Goal: Task Accomplishment & Management: Manage account settings

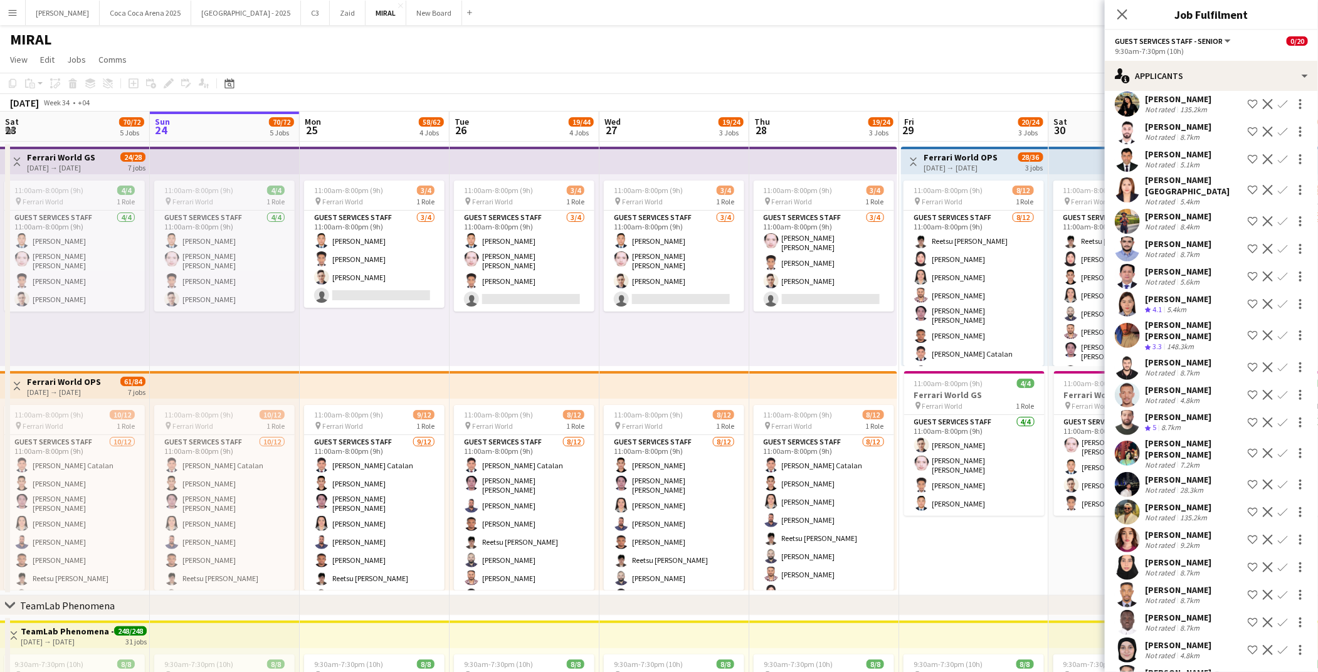
scroll to position [6422, 0]
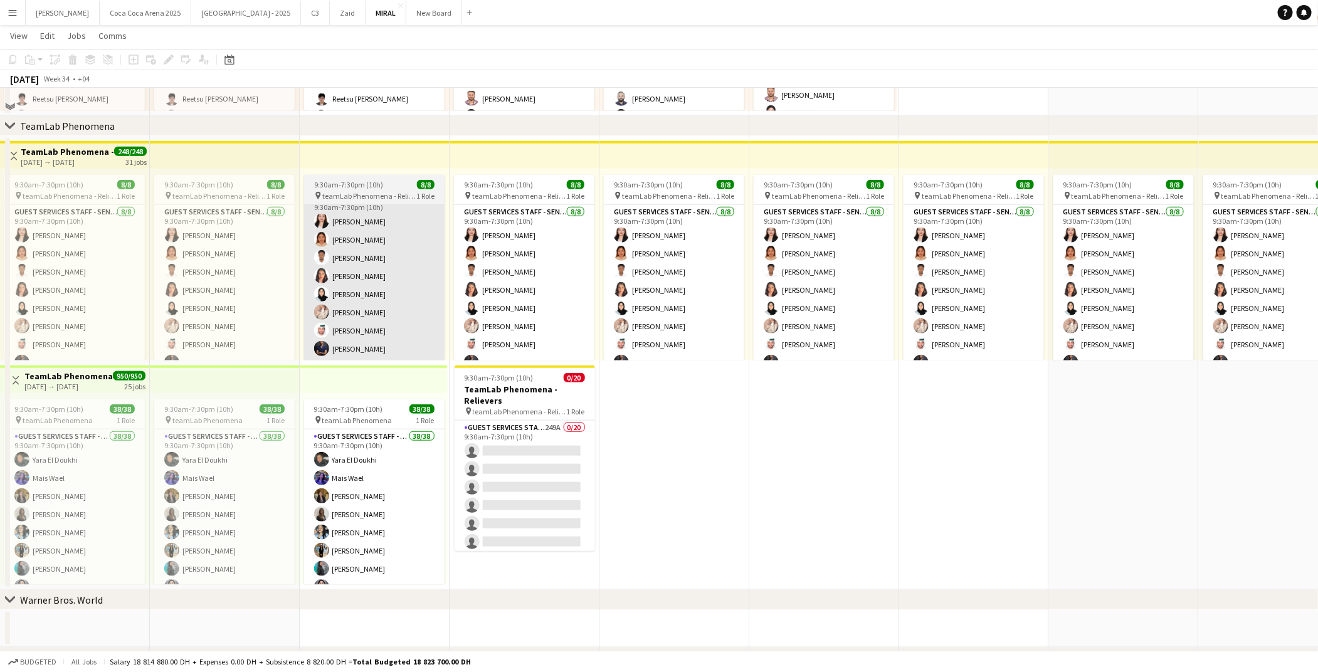
scroll to position [501, 0]
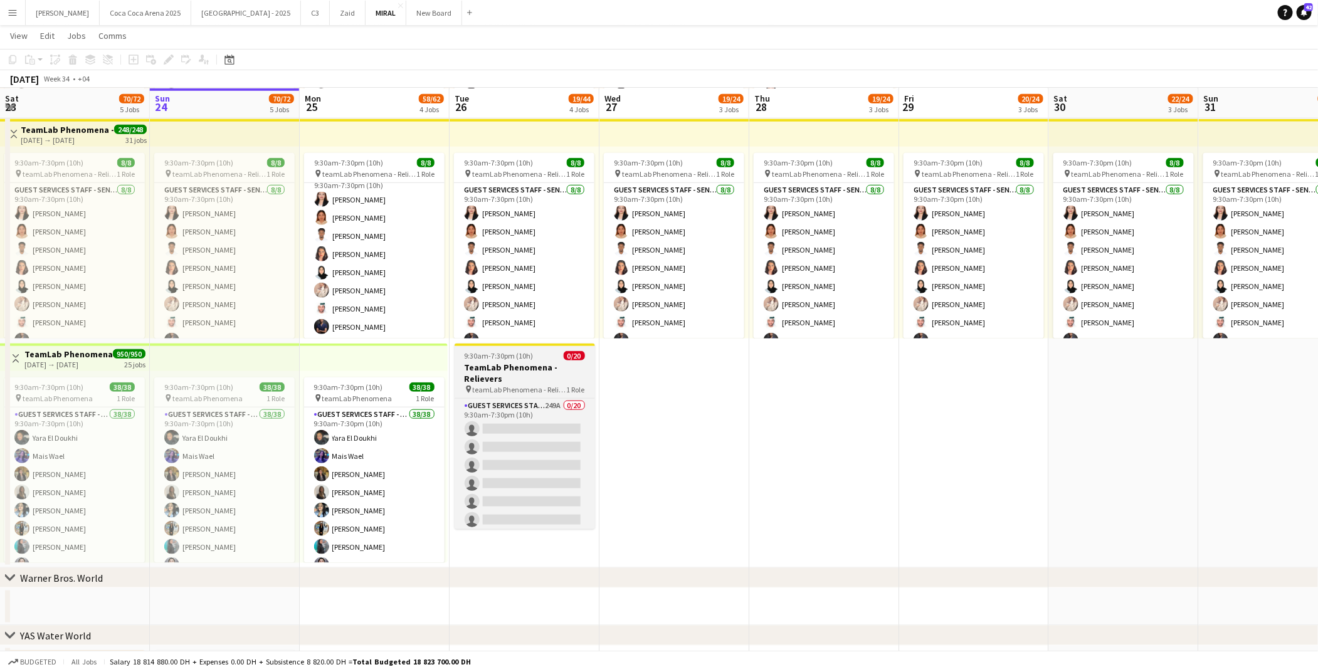
click at [514, 375] on h3 "TeamLab Phenomena - Relievers" at bounding box center [525, 373] width 140 height 23
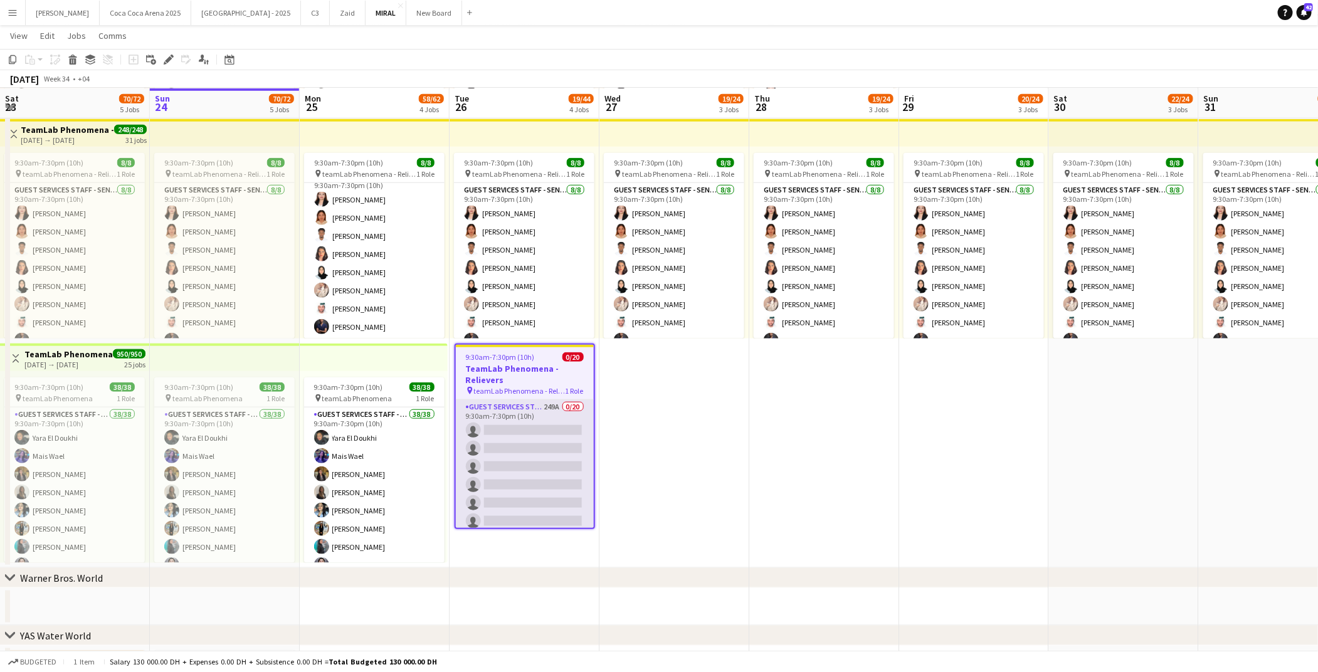
click at [518, 427] on app-card-role "Guest Services Staff - Senior 249A 0/20 9:30am-7:30pm (10h) single-neutral-acti…" at bounding box center [525, 594] width 138 height 388
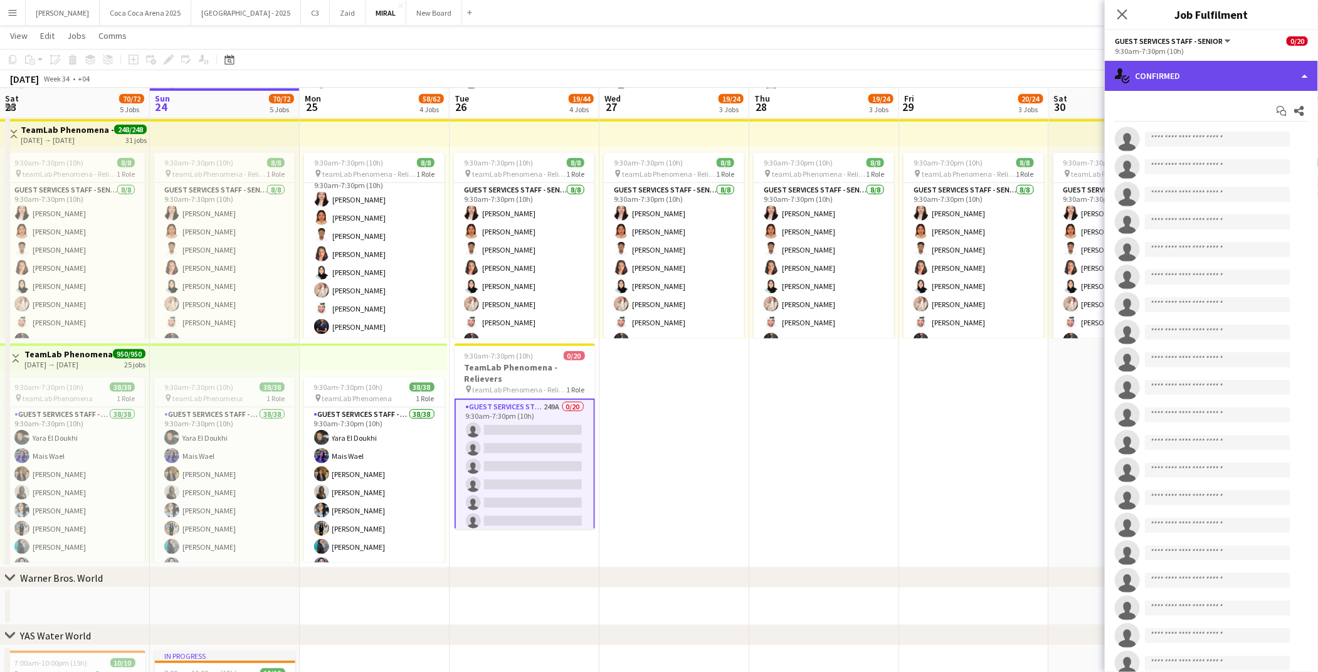
click at [1154, 79] on div "single-neutral-actions-check-2 Confirmed" at bounding box center [1211, 76] width 213 height 30
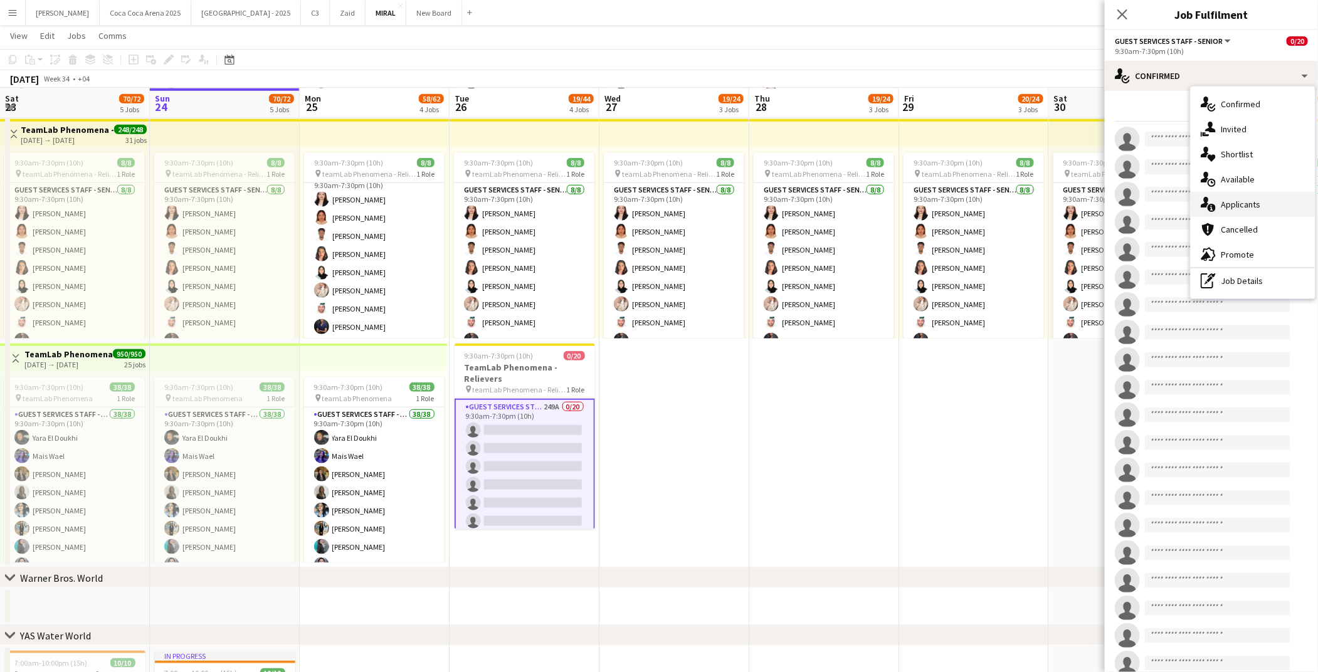
click at [1227, 209] on div "single-neutral-actions-information Applicants" at bounding box center [1253, 204] width 124 height 25
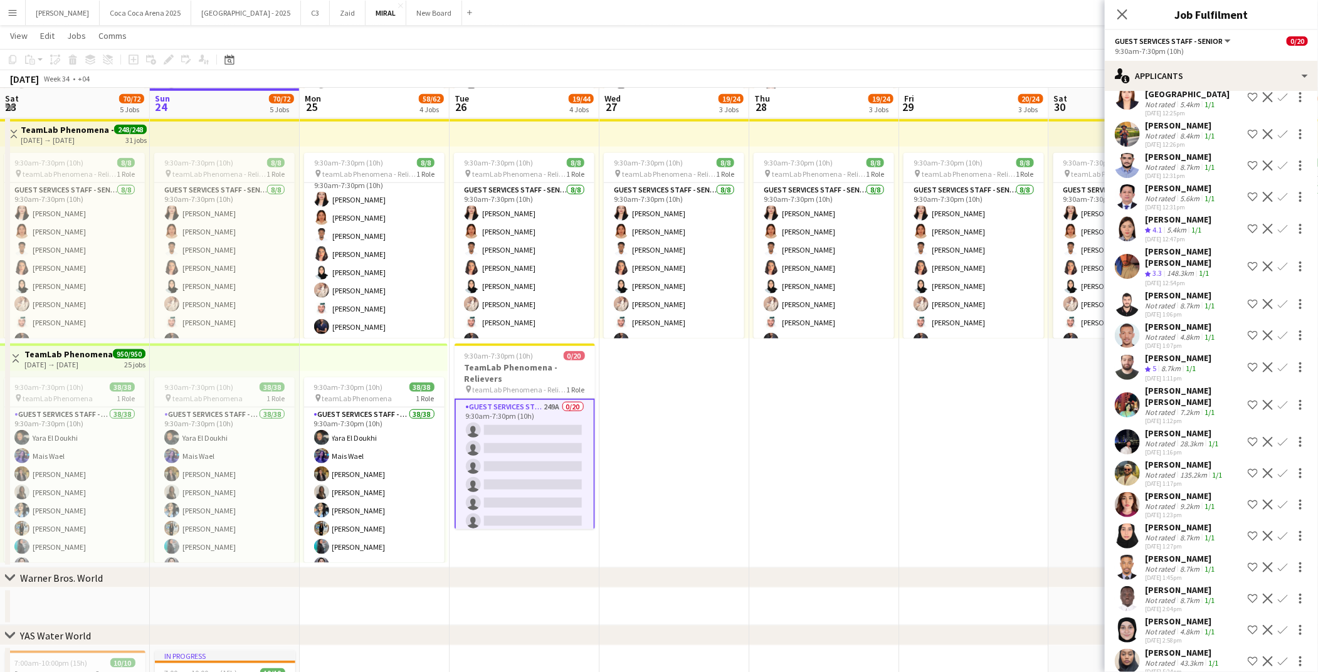
scroll to position [7441, 0]
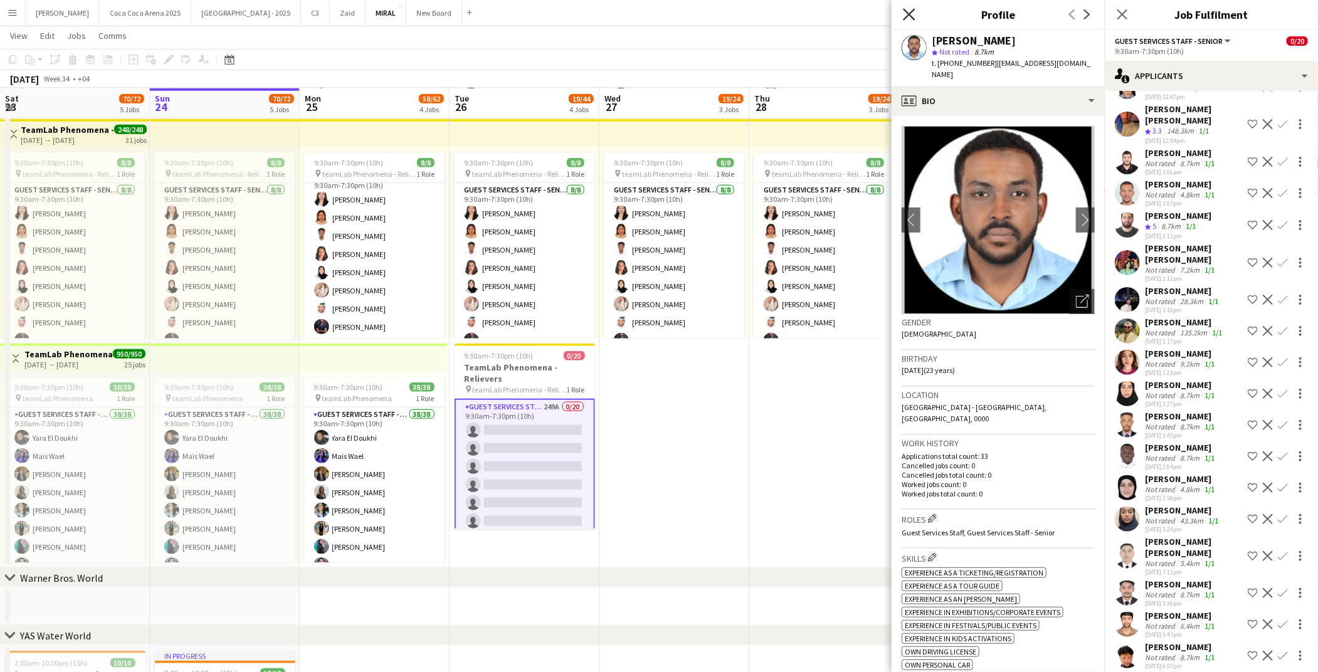
click at [909, 13] on icon at bounding box center [909, 14] width 12 height 12
